Goal: Check status: Check status

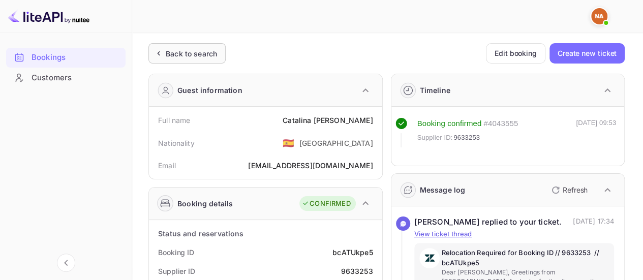
click at [182, 51] on div "Back to search" at bounding box center [191, 53] width 51 height 11
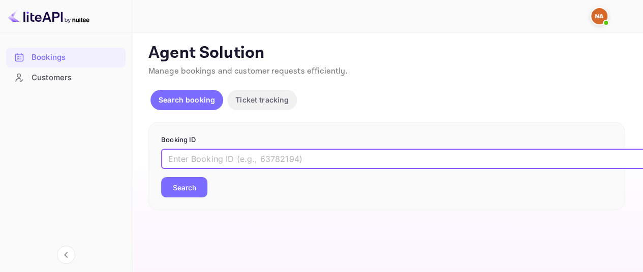
click at [219, 158] on input "text" at bounding box center [415, 159] width 508 height 20
paste input "8639976"
type input "8639976"
click at [193, 191] on button "Search" at bounding box center [184, 187] width 46 height 20
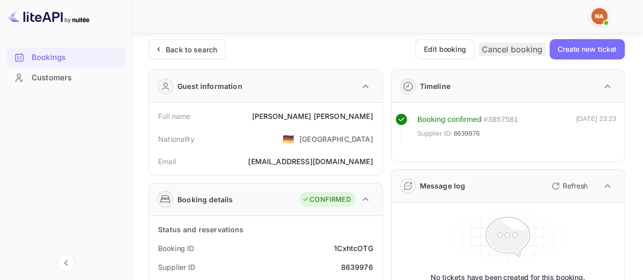
scroll to position [93, 0]
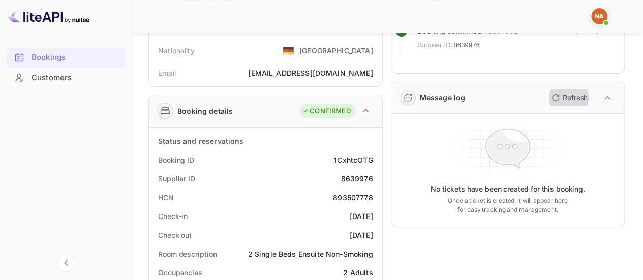
click at [566, 97] on p "Refresh" at bounding box center [575, 97] width 25 height 11
click at [547, 97] on button "Refresh" at bounding box center [568, 97] width 46 height 16
click at [577, 94] on p "Refresh" at bounding box center [575, 97] width 25 height 11
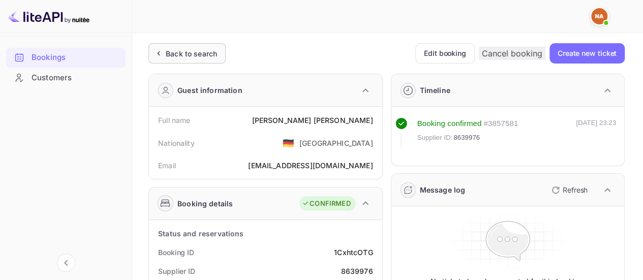
click at [195, 56] on div "Back to search" at bounding box center [191, 53] width 51 height 11
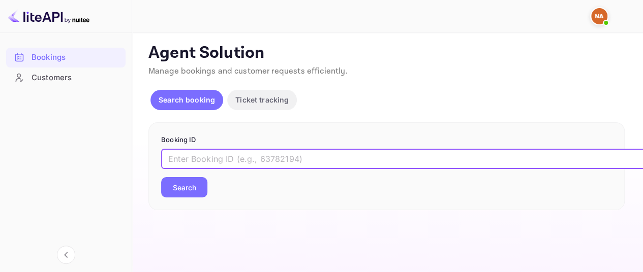
click at [215, 153] on input "text" at bounding box center [415, 159] width 508 height 20
paste input "8639976"
type input "8639976"
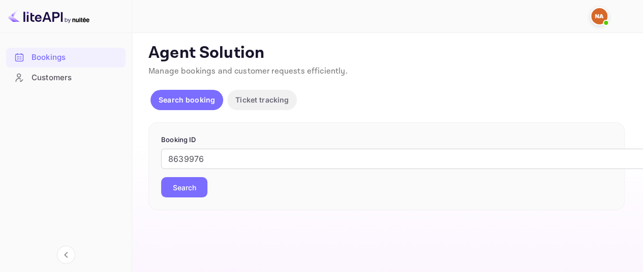
click at [186, 186] on button "Search" at bounding box center [184, 187] width 46 height 20
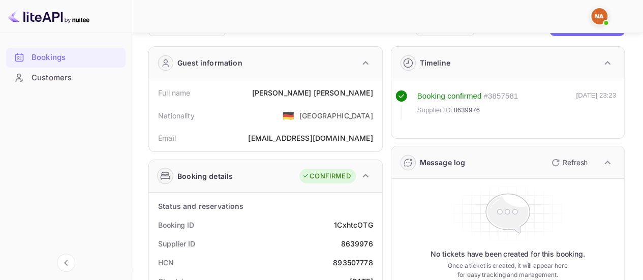
scroll to position [25, 0]
